Goal: Task Accomplishment & Management: Complete application form

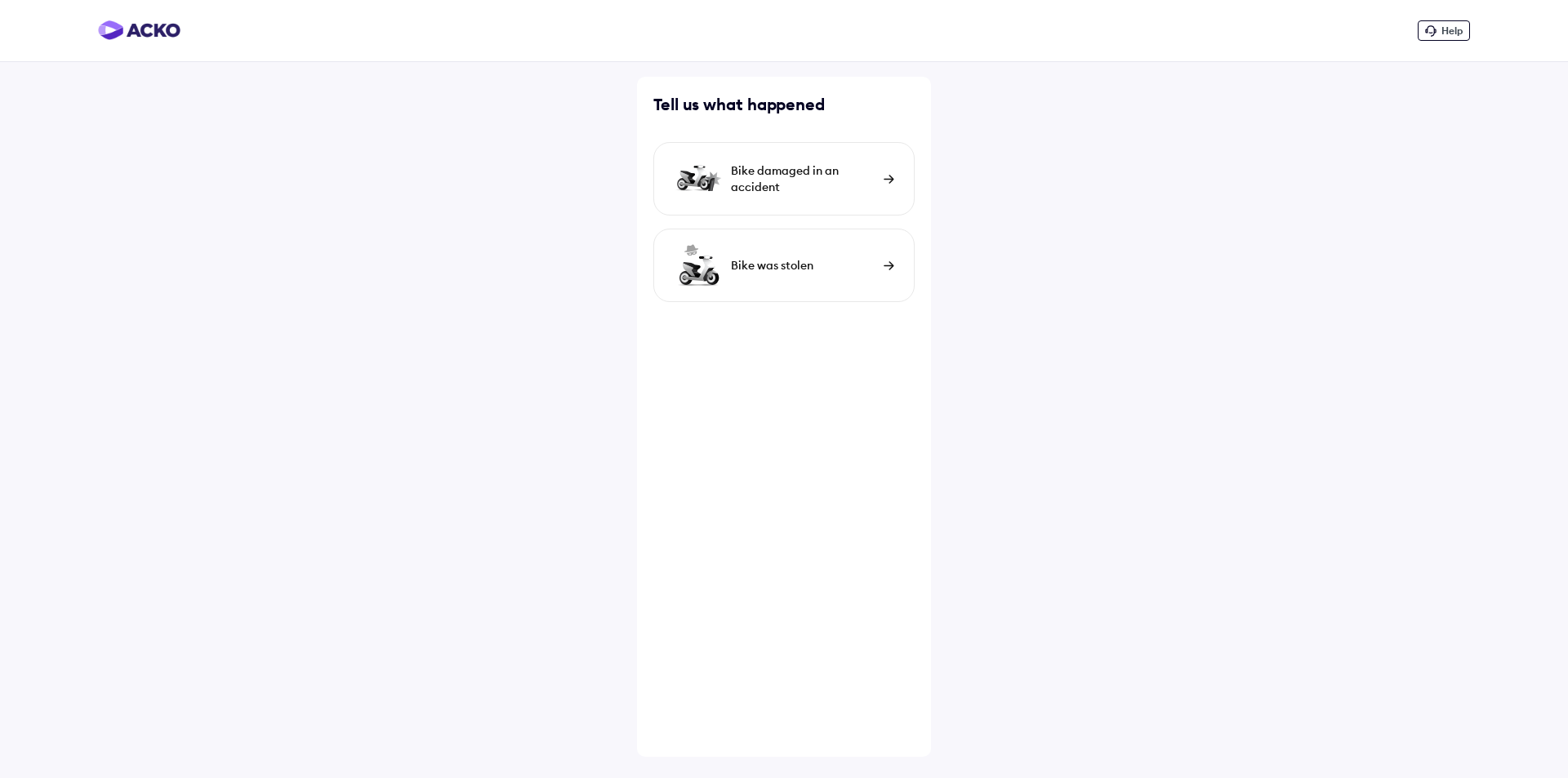
click at [141, 31] on img at bounding box center [140, 30] width 82 height 20
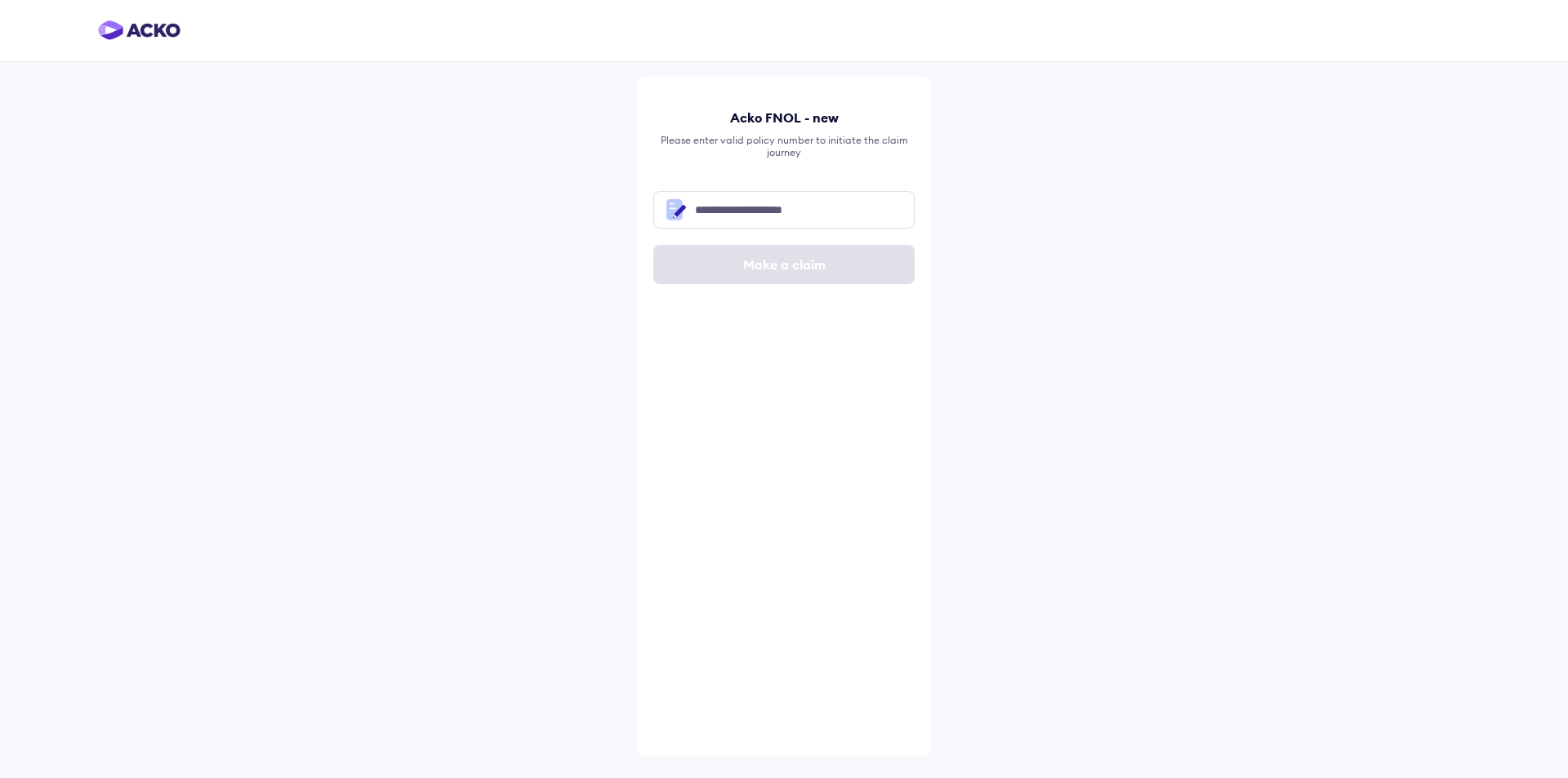
click at [126, 28] on img at bounding box center [140, 30] width 82 height 20
